Goal: Task Accomplishment & Management: Use online tool/utility

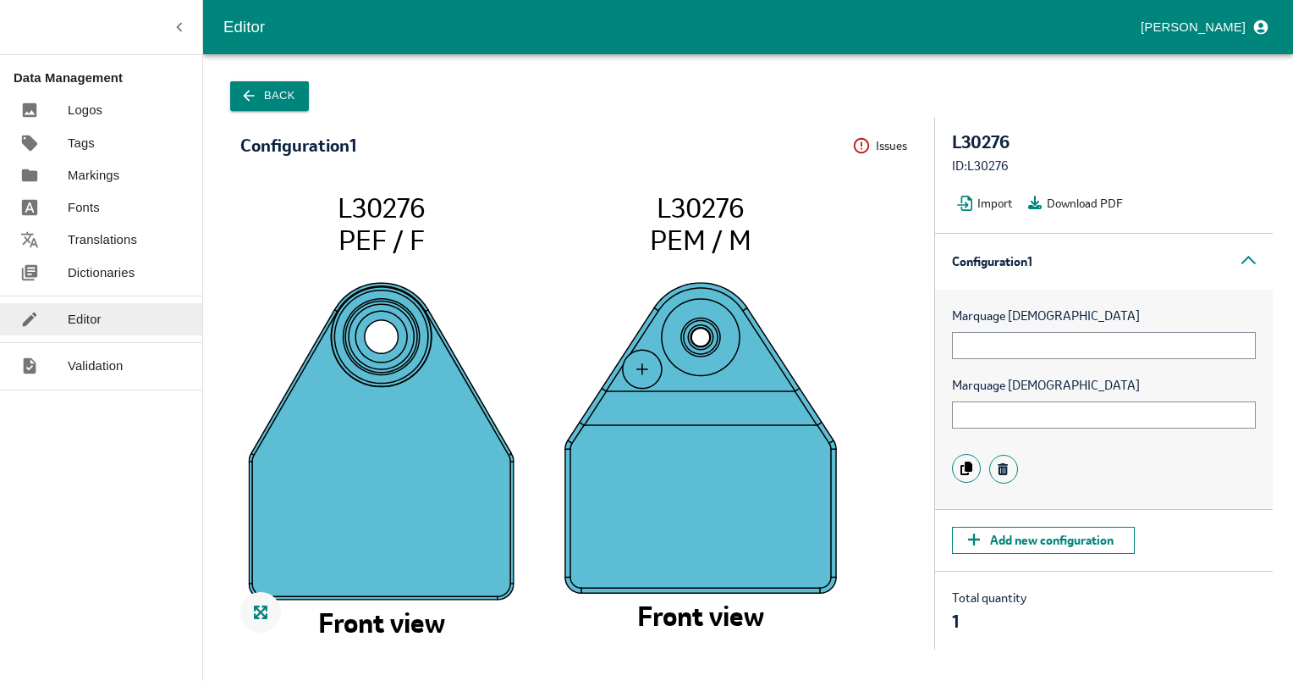
click at [1030, 163] on div "ID: L30276" at bounding box center [1104, 166] width 304 height 19
click at [1056, 158] on div "ID: L30276" at bounding box center [1104, 166] width 304 height 19
click at [271, 99] on button "Back" at bounding box center [269, 96] width 79 height 30
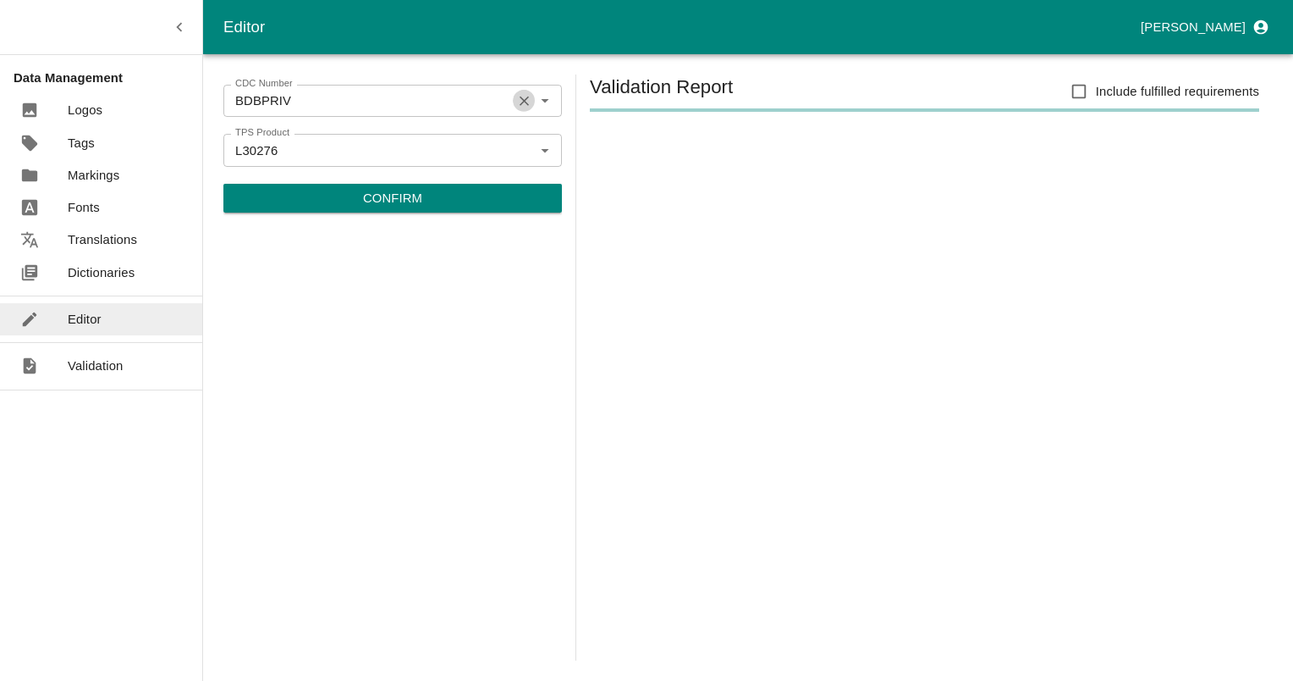
click at [528, 96] on icon "Clear" at bounding box center [524, 100] width 9 height 9
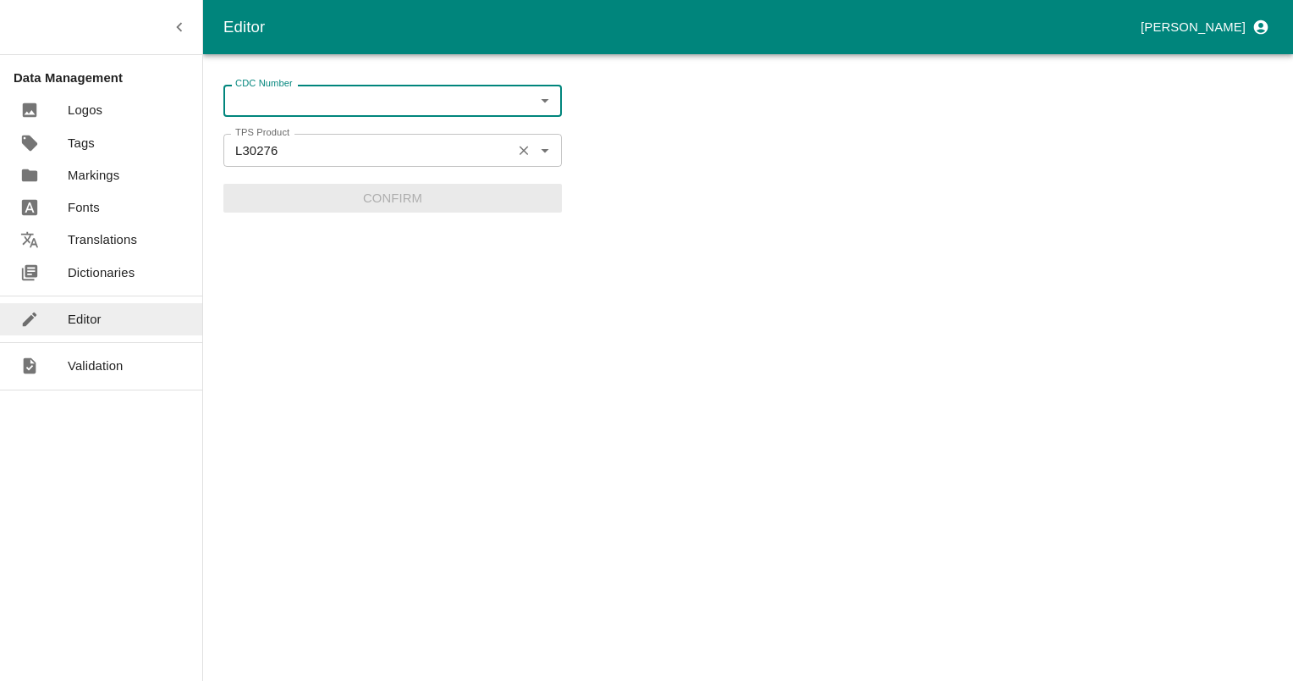
click at [288, 152] on input "L30276" at bounding box center [368, 150] width 278 height 22
click at [393, 155] on input "L30276" at bounding box center [368, 150] width 278 height 22
click at [273, 102] on input "CDC Number" at bounding box center [379, 101] width 300 height 22
type input "p"
click at [239, 292] on div "CDC Number CDC Number TPS Product L30276 TPS Product Confirm" at bounding box center [392, 367] width 339 height 586
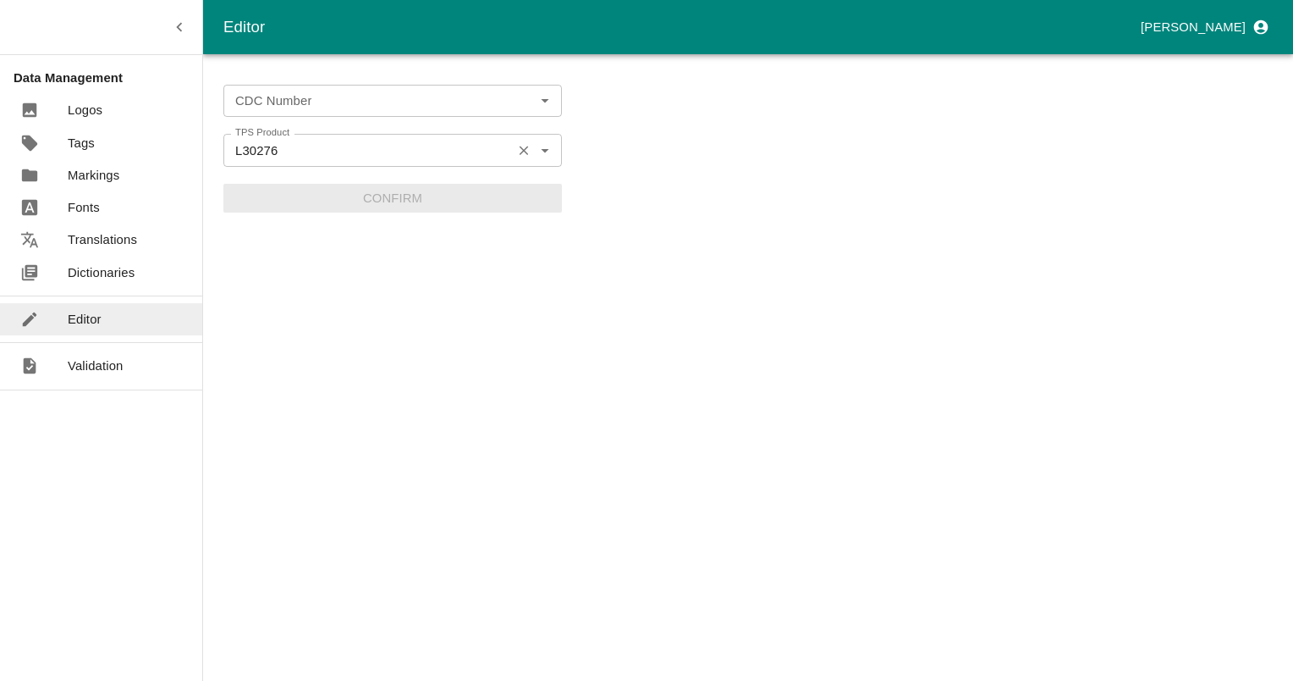
click at [467, 155] on input "L30276" at bounding box center [368, 150] width 278 height 22
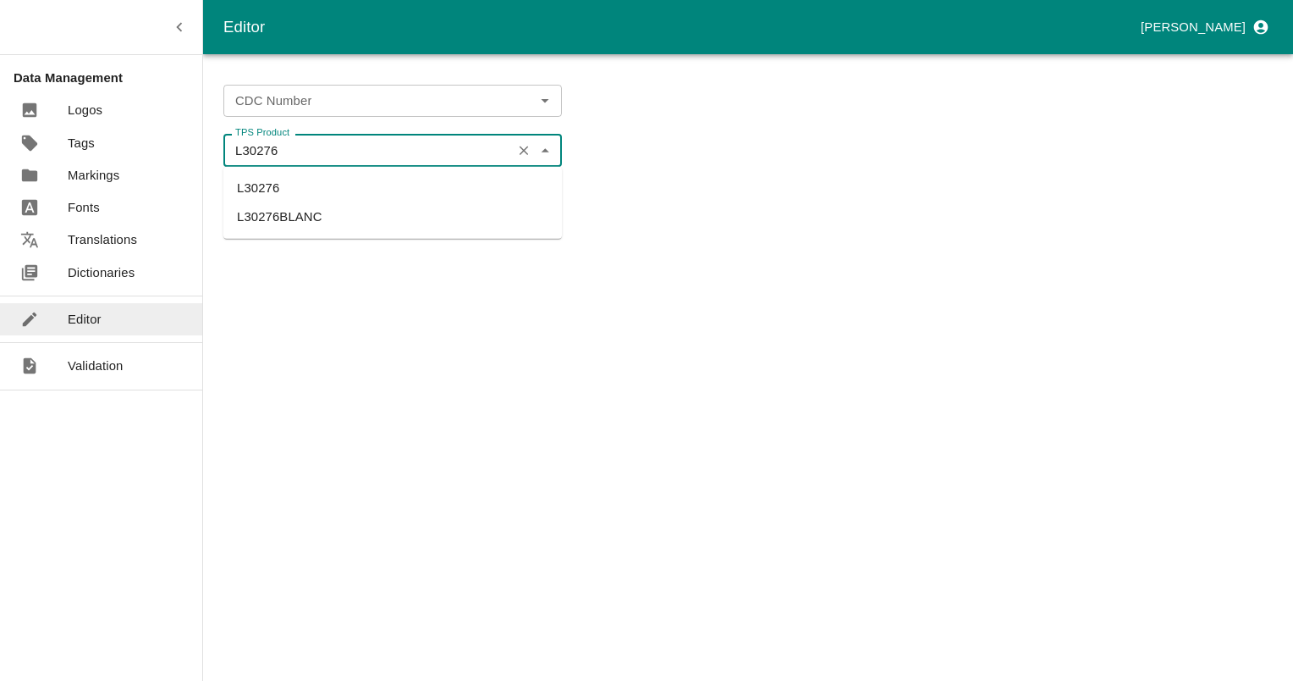
click at [284, 222] on li "L30276BLANC" at bounding box center [392, 216] width 339 height 29
type input "L30276BLANC"
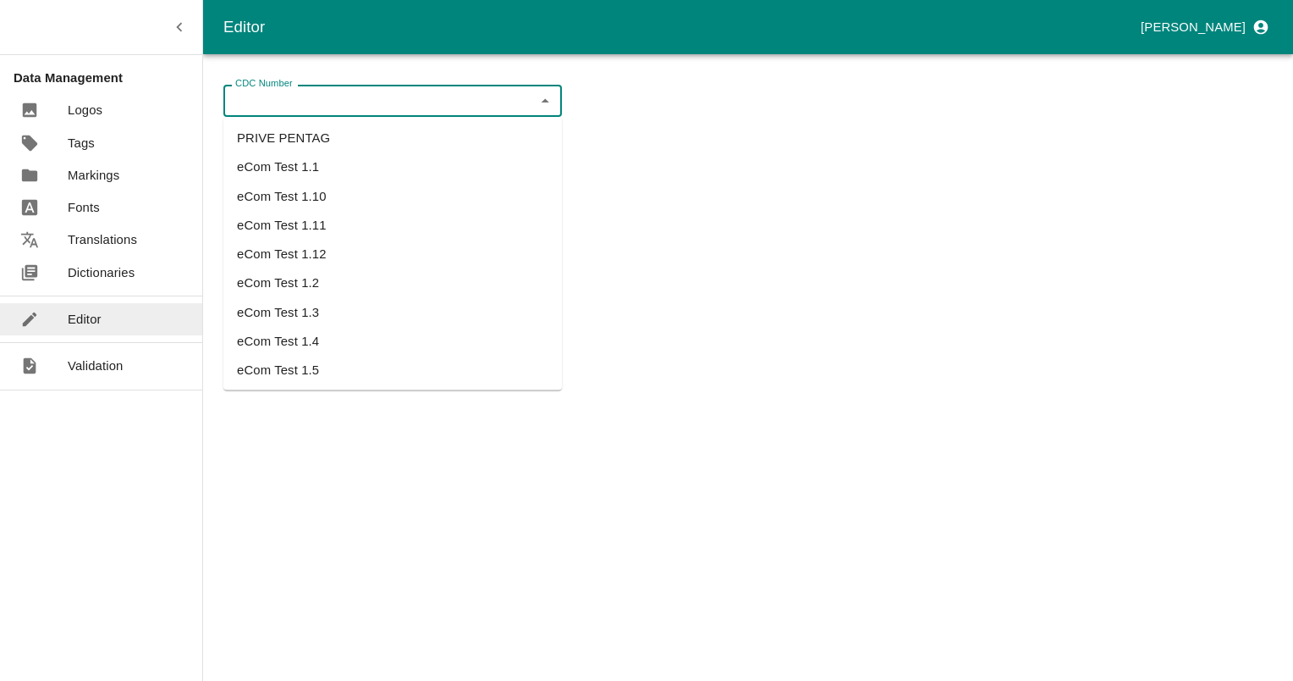
click at [295, 98] on input "CDC Number" at bounding box center [379, 101] width 300 height 22
click at [295, 139] on li "PRIVE PENTAG" at bounding box center [392, 138] width 339 height 29
type input "PRIVE PENTAG"
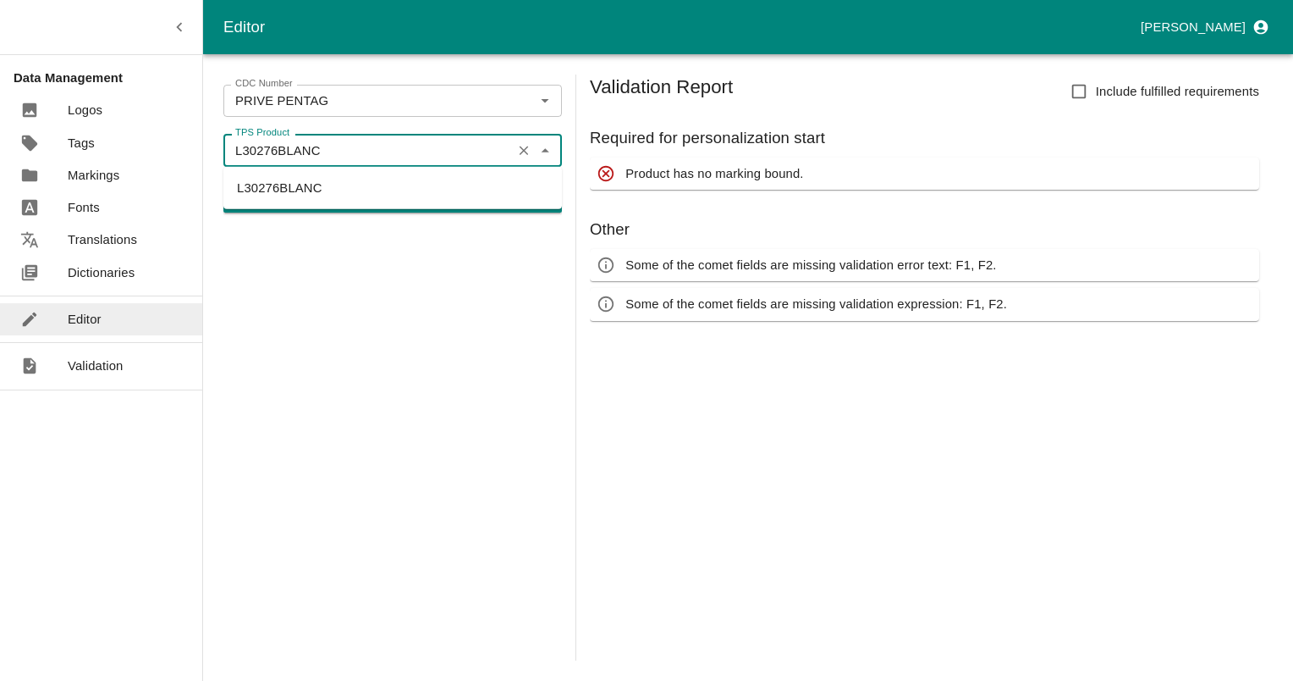
click at [387, 146] on input "L30276BLANC" at bounding box center [368, 150] width 278 height 22
type input "L30276BLANC"
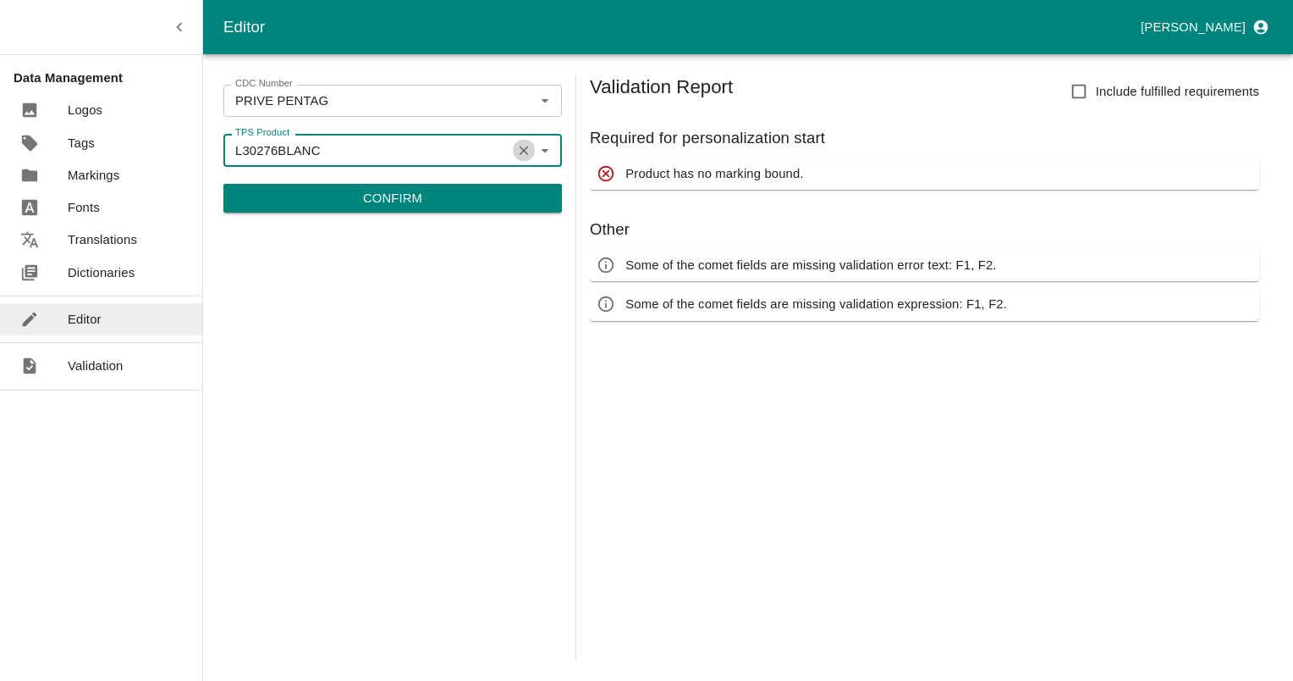
click at [522, 151] on icon "Clear" at bounding box center [524, 150] width 9 height 9
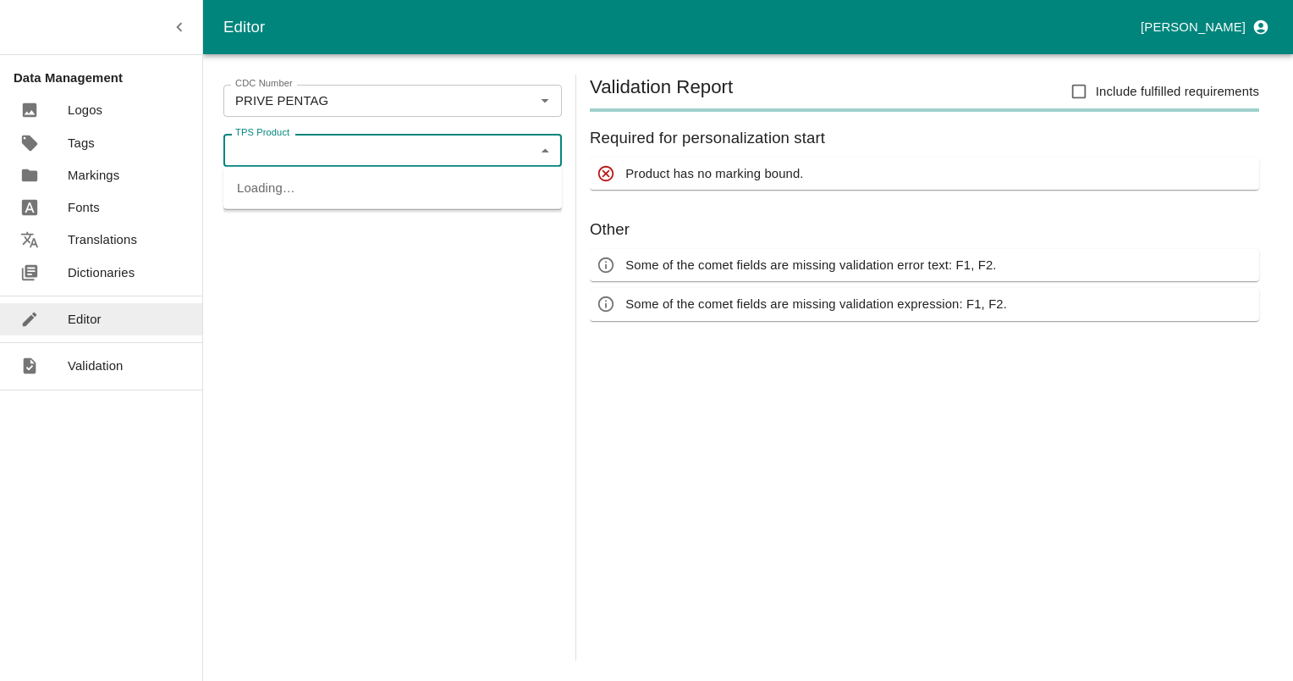
click at [474, 157] on input "TPS Product" at bounding box center [379, 150] width 300 height 22
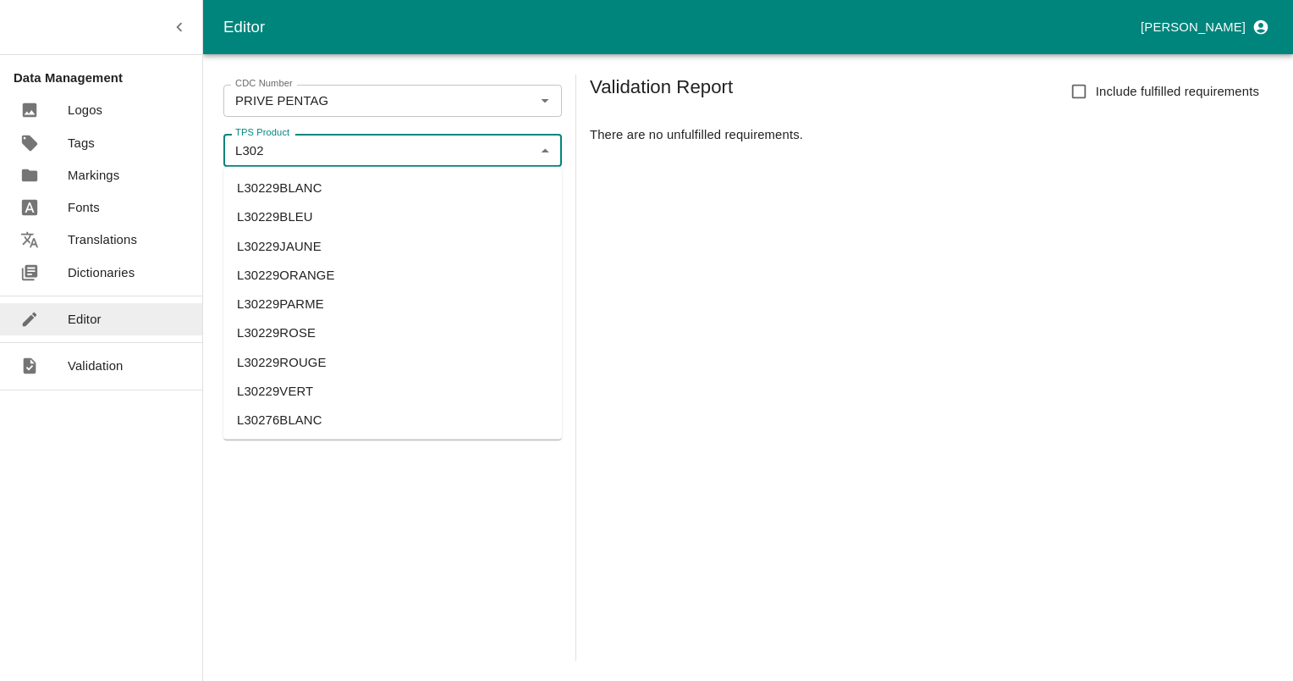
scroll to position [3, 0]
type input "L302"
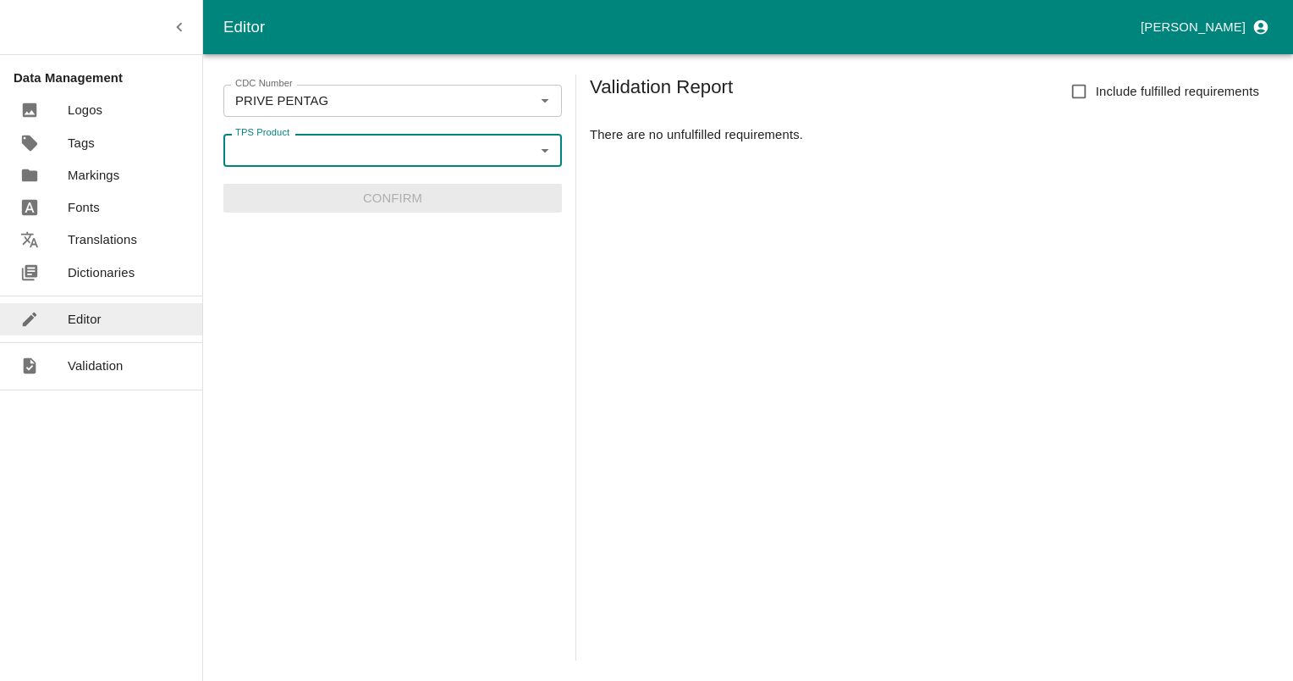
click at [226, 311] on div "CDC Number PRIVE PENTAG CDC Number TPS Product TPS Product Confirm" at bounding box center [392, 367] width 339 height 586
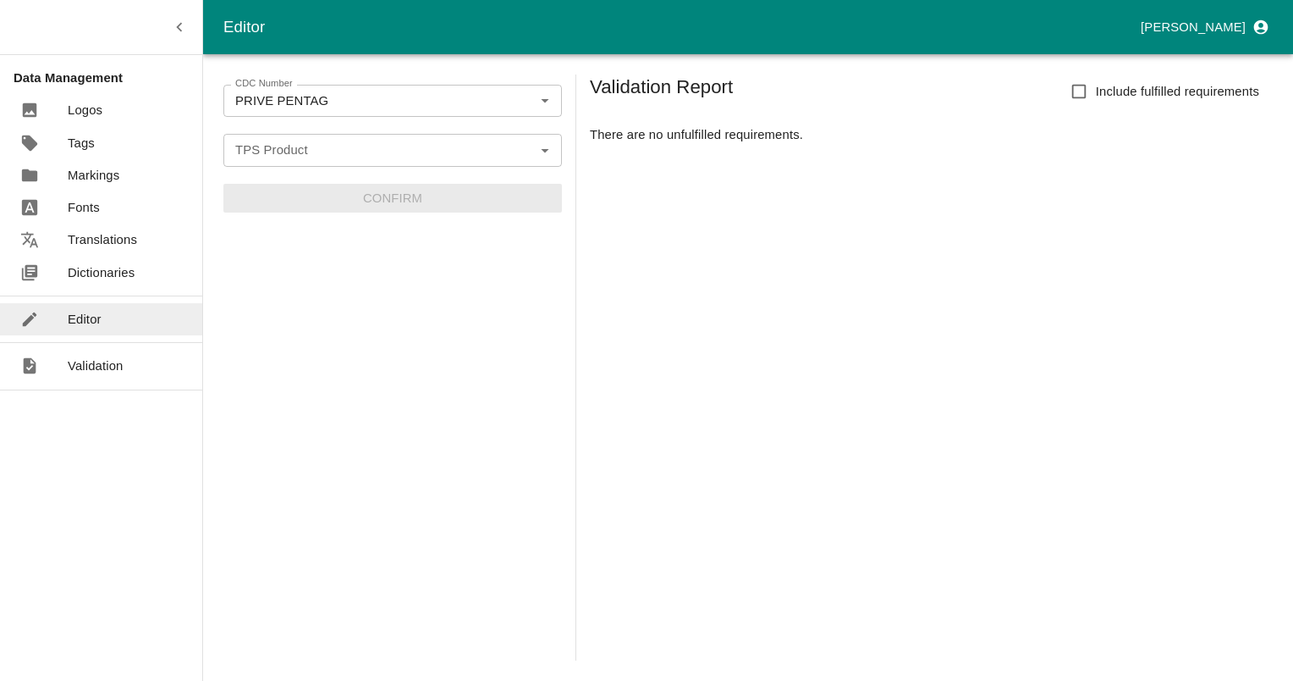
click at [254, 159] on input "TPS Product" at bounding box center [379, 150] width 300 height 22
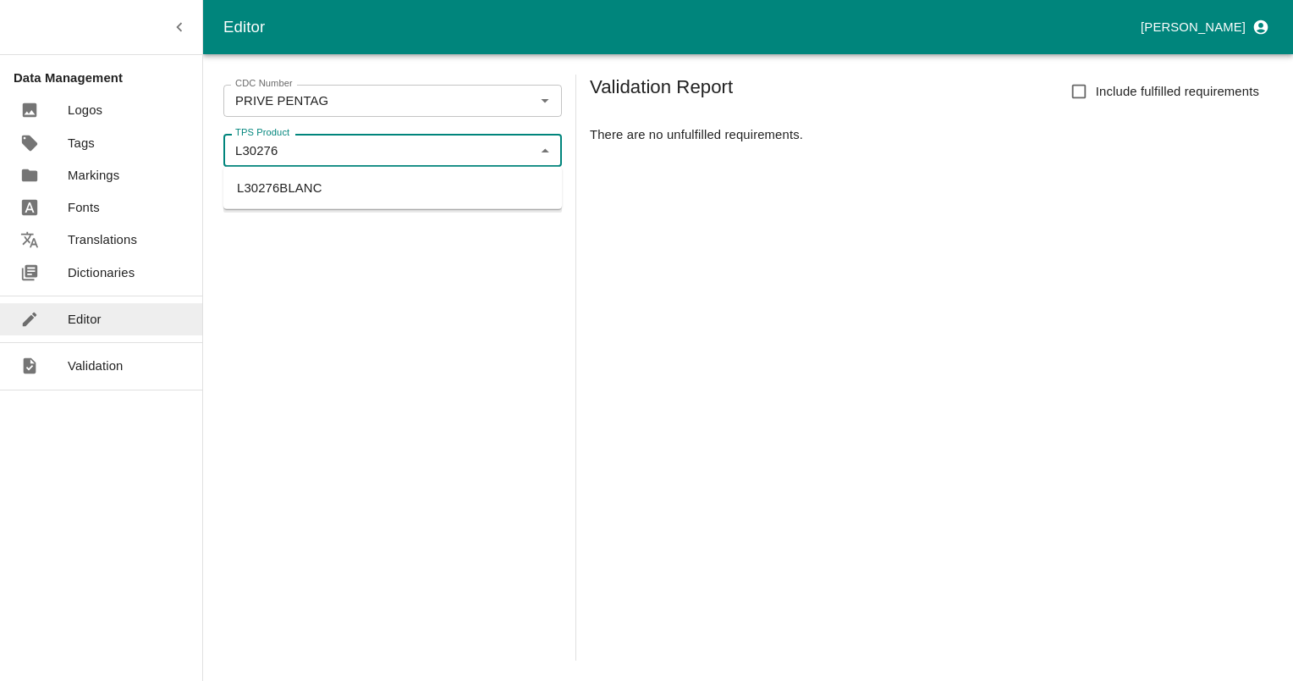
type input "L30276"
click at [306, 141] on input "TPS Product" at bounding box center [379, 150] width 300 height 22
click at [256, 190] on li "L30276BLANC" at bounding box center [392, 188] width 339 height 29
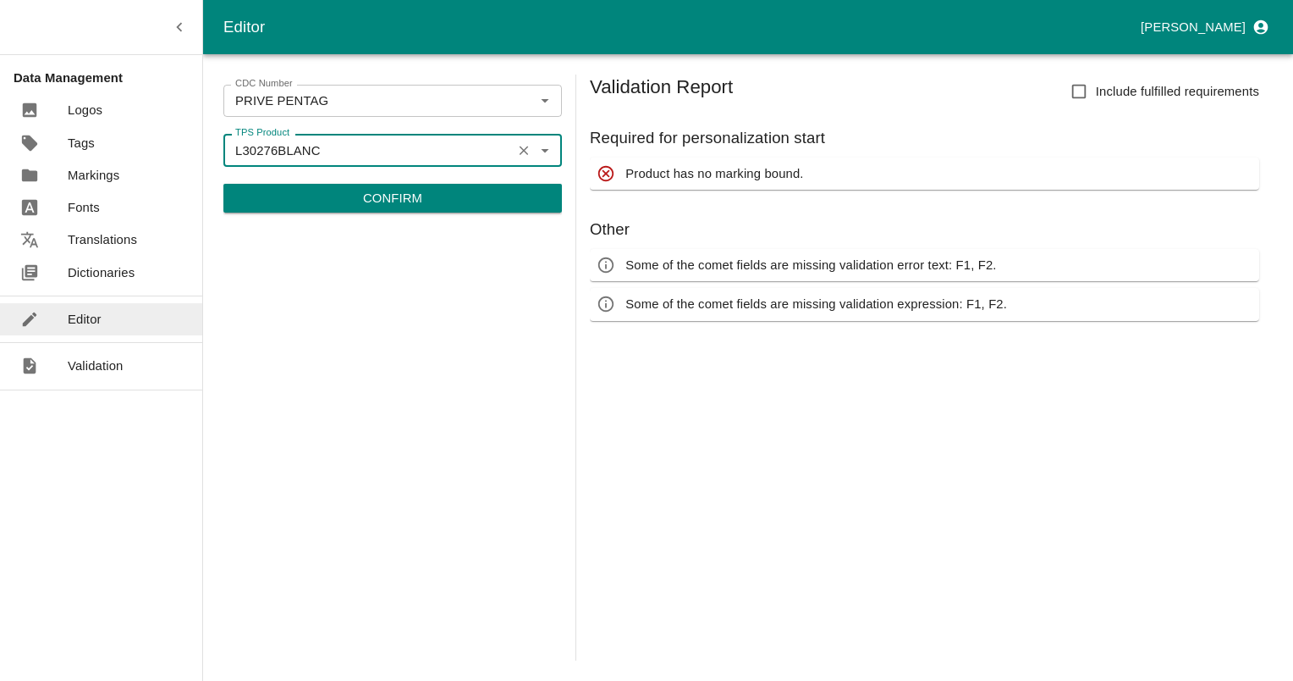
type input "L30276BLANC"
click at [335, 204] on button "Confirm" at bounding box center [392, 198] width 339 height 29
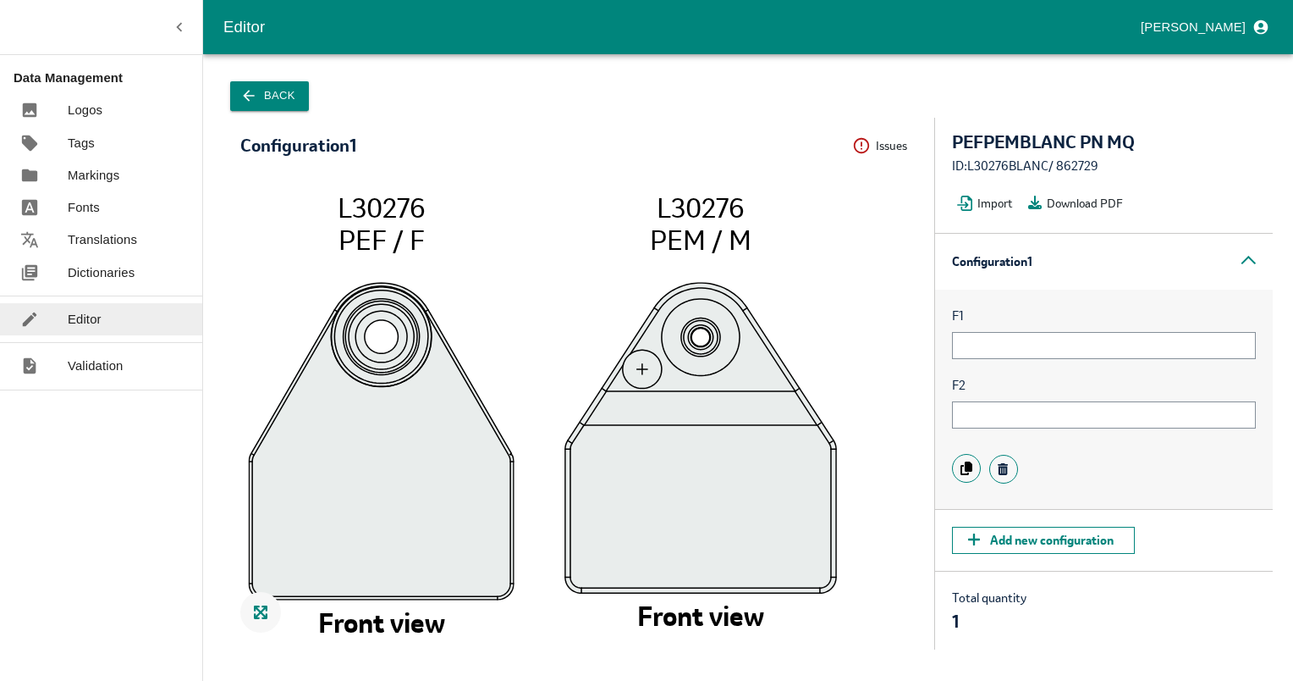
click at [1079, 172] on div "ID: L30276BLANC / 862729" at bounding box center [1104, 166] width 304 height 19
copy div "862729"
